Goal: Find specific page/section

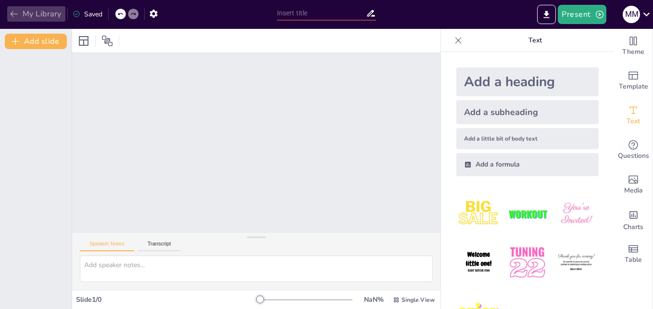
click at [13, 7] on button "My Library" at bounding box center [36, 13] width 58 height 15
click at [403, 184] on div at bounding box center [256, 142] width 368 height 179
click at [16, 15] on icon "button" at bounding box center [14, 14] width 10 height 10
